Goal: Register for event/course

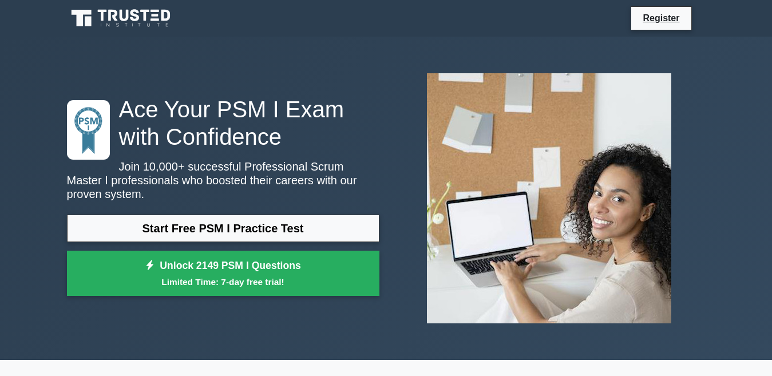
click at [223, 186] on p "Join 10,000+ successful Professional Scrum Master I professionals who boosted t…" at bounding box center [223, 180] width 313 height 41
click at [667, 19] on link "Register" at bounding box center [661, 18] width 50 height 14
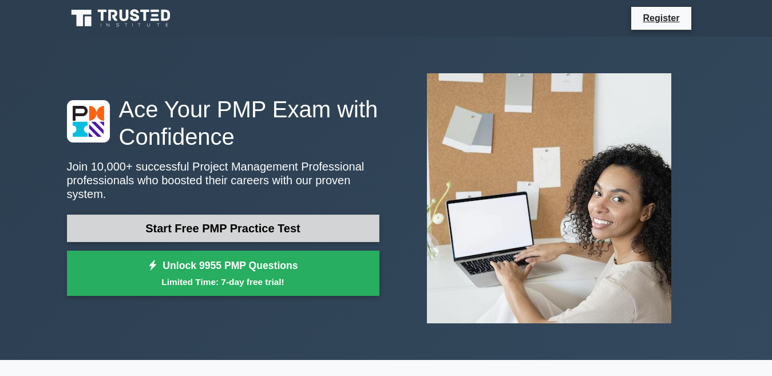
click at [201, 215] on link "Start Free PMP Practice Test" at bounding box center [223, 228] width 313 height 27
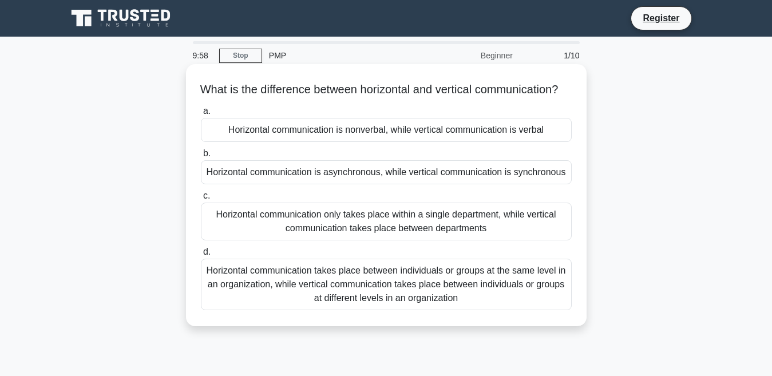
click at [257, 142] on div "Horizontal communication is nonverbal, while vertical communication is verbal" at bounding box center [386, 130] width 371 height 24
click at [201, 115] on input "a. Horizontal communication is nonverbal, while vertical communication is verbal" at bounding box center [201, 111] width 0 height 7
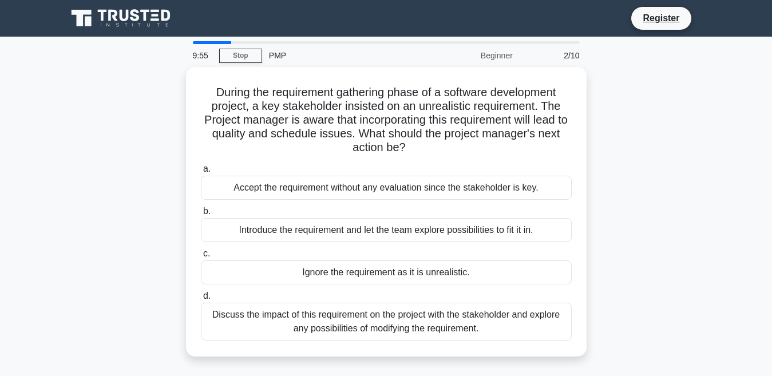
click at [274, 54] on div "PMP" at bounding box center [340, 55] width 157 height 23
click at [240, 58] on link "Stop" at bounding box center [240, 56] width 43 height 14
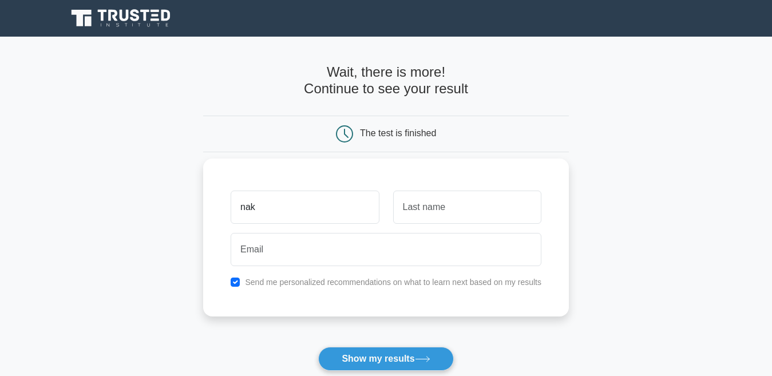
type input "nak"
click at [409, 209] on input "text" at bounding box center [467, 207] width 148 height 33
type input "nak"
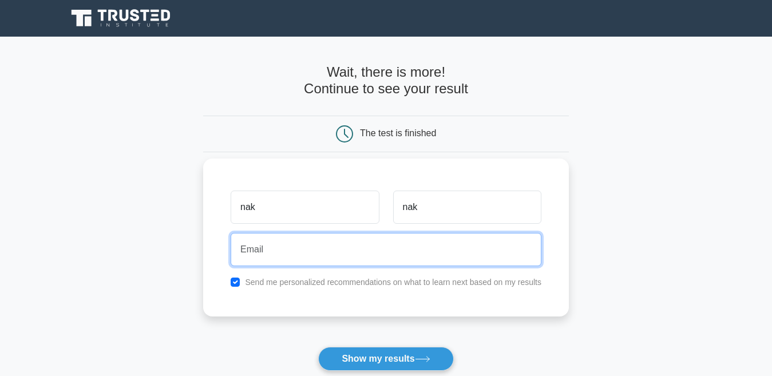
click at [362, 248] on input "email" at bounding box center [386, 249] width 311 height 33
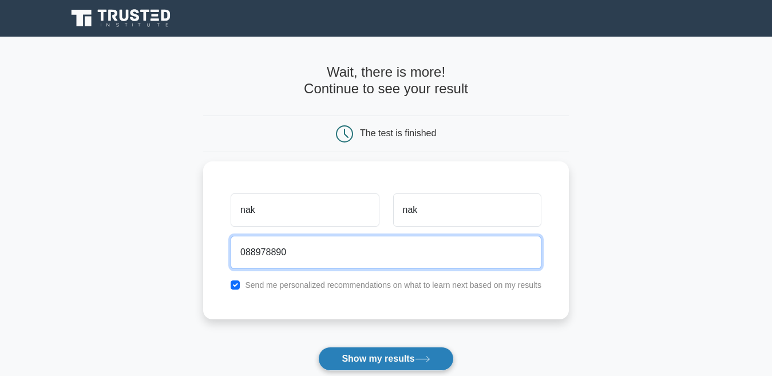
type input "088978890"
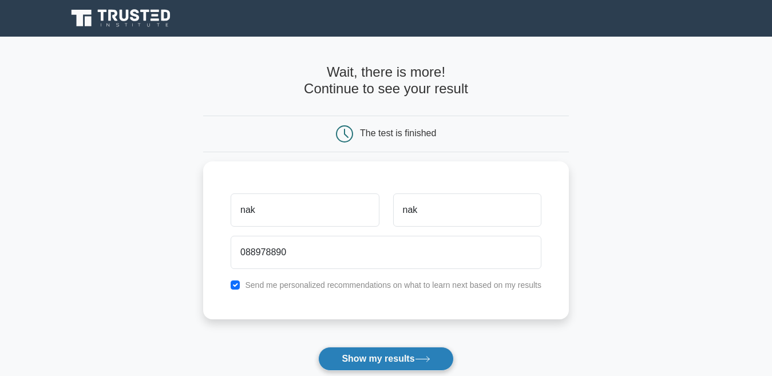
click at [366, 365] on button "Show my results" at bounding box center [385, 359] width 135 height 24
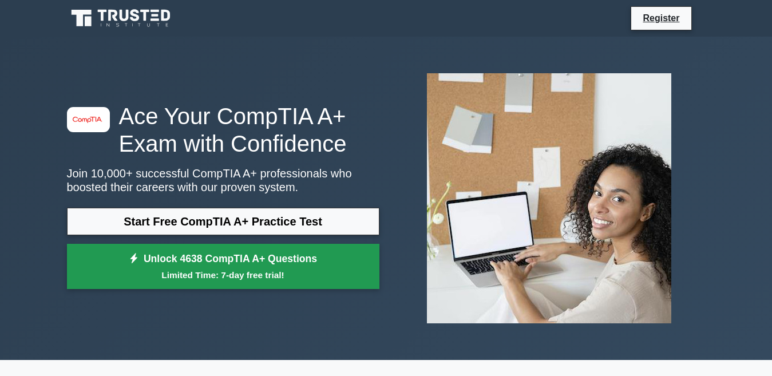
click at [169, 261] on link "Unlock 4638 CompTIA A+ Questions Limited Time: 7-day free trial!" at bounding box center [223, 267] width 313 height 46
